Goal: Task Accomplishment & Management: Use online tool/utility

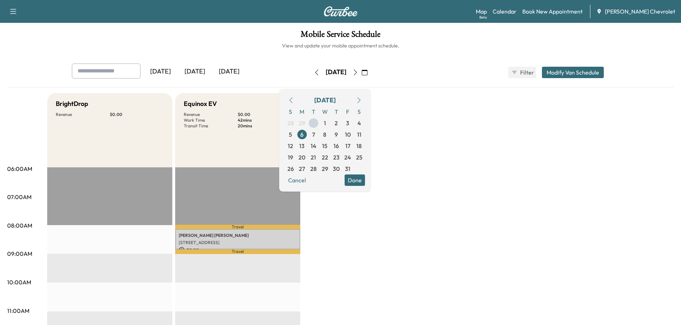
click at [314, 71] on icon "button" at bounding box center [317, 73] width 6 height 6
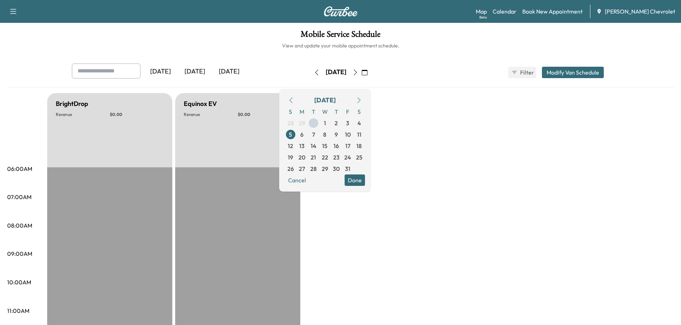
click at [314, 72] on icon "button" at bounding box center [317, 73] width 6 height 6
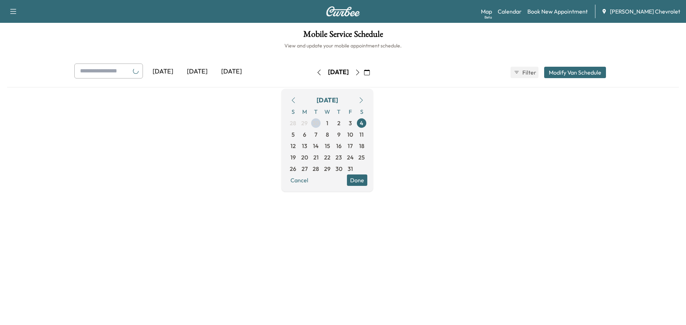
click at [318, 72] on icon "button" at bounding box center [319, 73] width 3 height 6
click at [313, 72] on button "button" at bounding box center [319, 72] width 12 height 11
click at [316, 72] on icon "button" at bounding box center [319, 73] width 6 height 6
click at [313, 72] on button "button" at bounding box center [319, 72] width 12 height 11
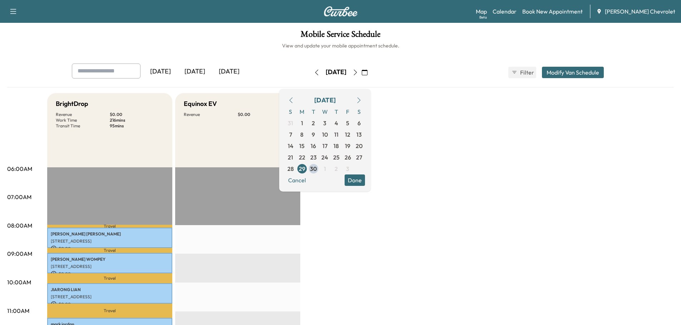
click at [358, 73] on icon "button" at bounding box center [355, 73] width 6 height 6
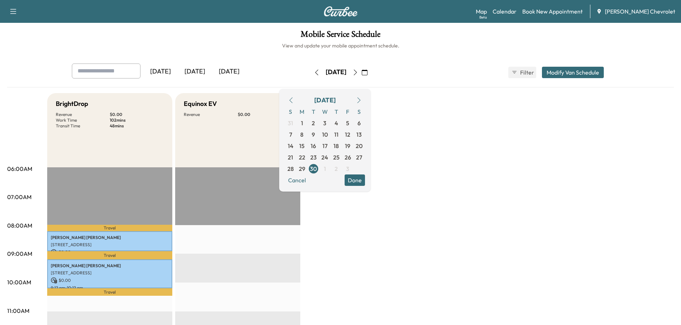
drag, startPoint x: 508, startPoint y: 187, endPoint x: 458, endPoint y: 98, distance: 102.4
drag, startPoint x: 433, startPoint y: 121, endPoint x: 403, endPoint y: 92, distance: 41.7
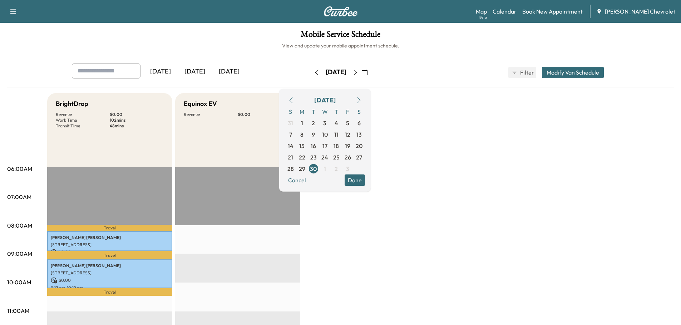
click at [358, 71] on icon "button" at bounding box center [355, 73] width 6 height 6
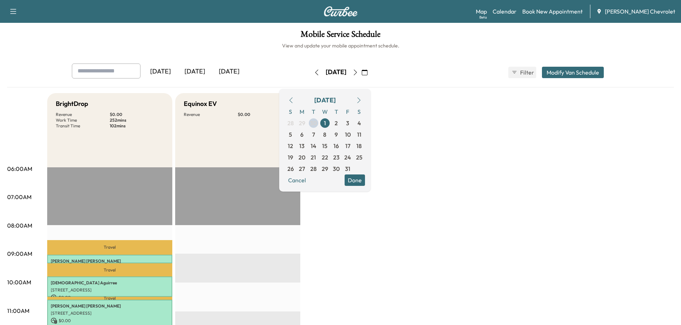
click at [361, 73] on button "button" at bounding box center [355, 72] width 12 height 11
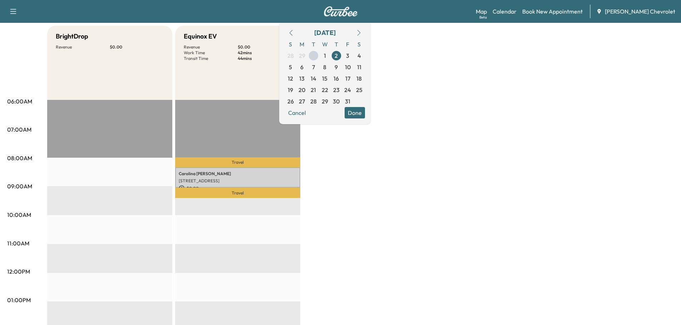
scroll to position [83, 0]
